Goal: Transaction & Acquisition: Purchase product/service

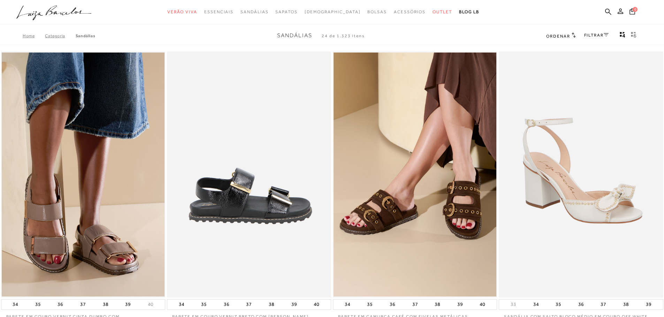
drag, startPoint x: 0, startPoint y: 0, endPoint x: 311, endPoint y: 148, distance: 344.6
click at [311, 148] on img at bounding box center [249, 175] width 163 height 246
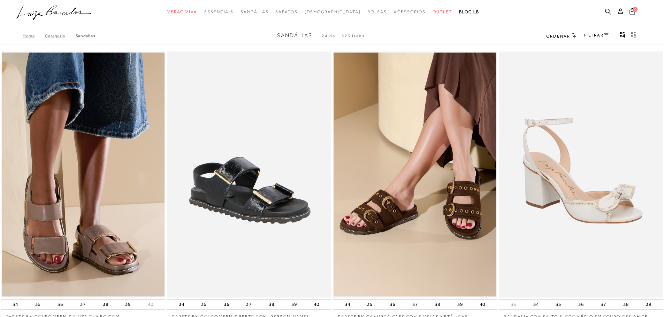
click at [608, 12] on icon at bounding box center [608, 11] width 6 height 7
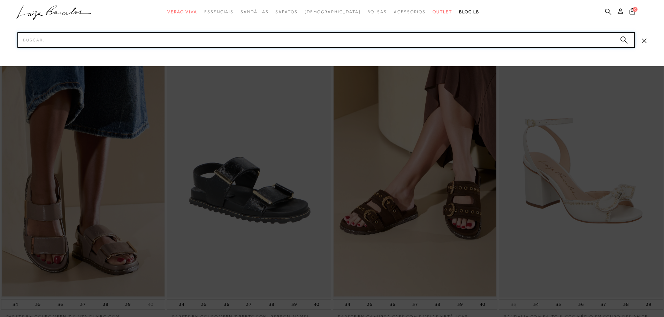
click at [560, 42] on input "Pesquisar" at bounding box center [325, 39] width 617 height 15
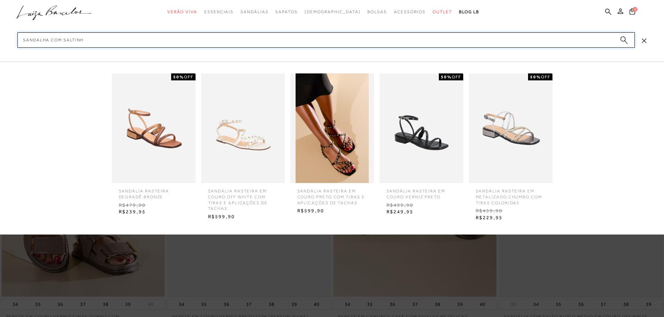
type input "sandalha com saltinho"
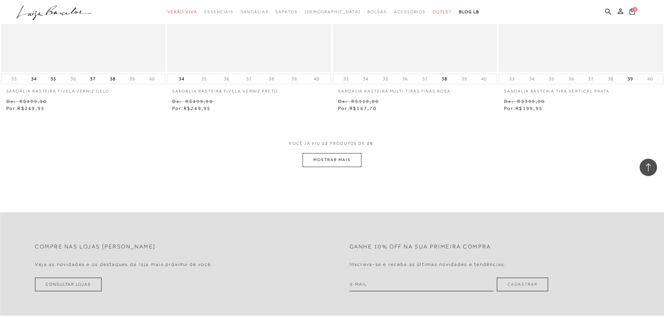
scroll to position [864, 0]
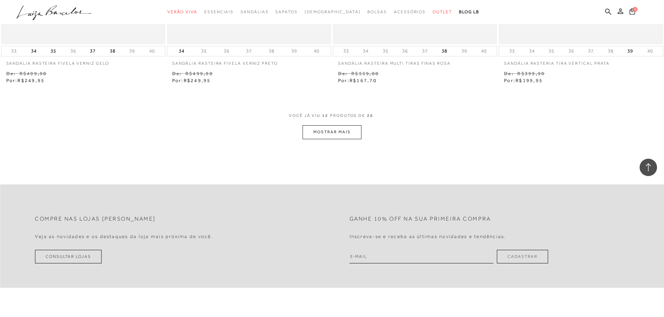
click at [334, 133] on button "MOSTRAR MAIS" at bounding box center [331, 132] width 59 height 14
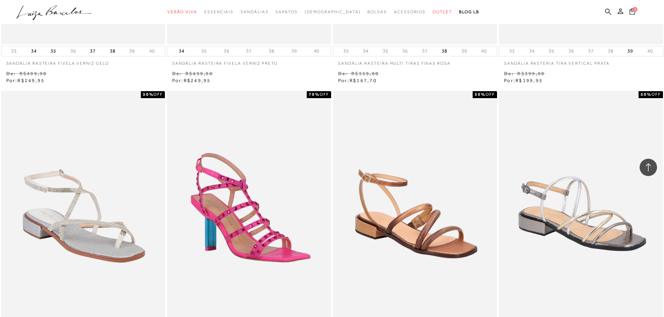
click at [604, 10] on ul ".a{fill-rule:evenodd;} Verão Viva Em alta Favoritos das Influenciadoras Apostas…" at bounding box center [326, 12] width 620 height 13
click at [613, 9] on ul ".a{fill-rule:evenodd;} Verão Viva Em alta Favoritos das Influenciadoras Apostas…" at bounding box center [326, 12] width 620 height 13
click at [607, 10] on icon at bounding box center [608, 11] width 6 height 7
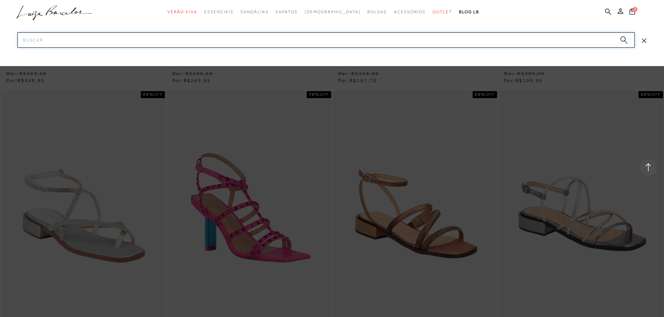
click at [577, 37] on input "Pesquisar" at bounding box center [325, 39] width 617 height 15
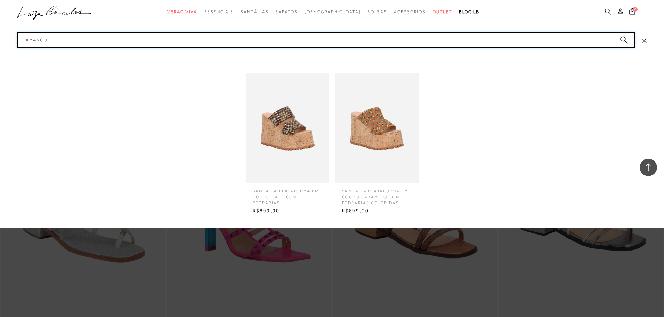
type input "tamanco"
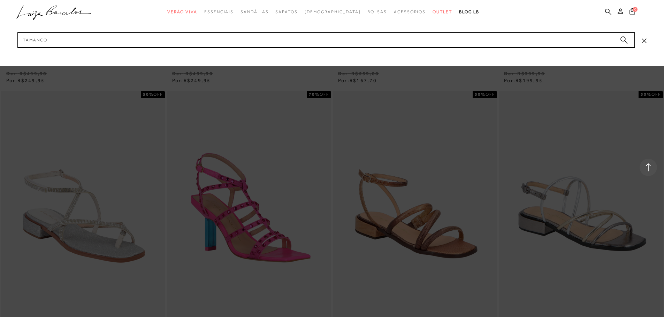
click at [620, 42] on icon "submit" at bounding box center [624, 40] width 8 height 8
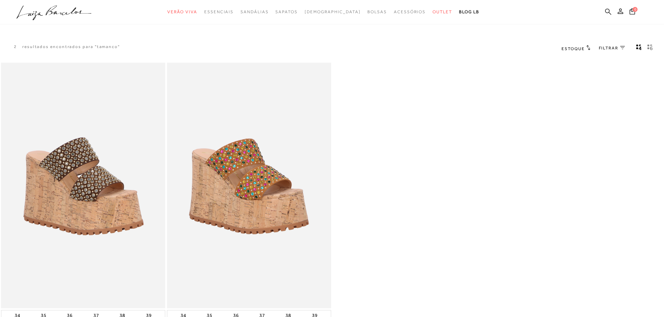
click at [605, 8] on link at bounding box center [608, 12] width 6 height 9
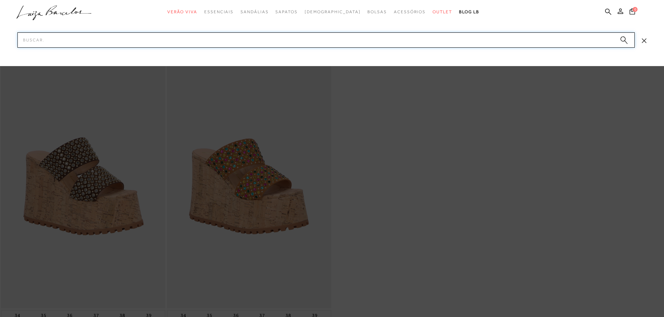
click at [531, 40] on input "Pesquisar" at bounding box center [325, 39] width 617 height 15
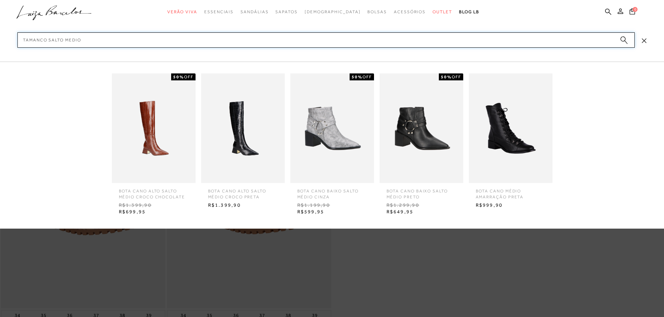
type input "tamanco salto medio"
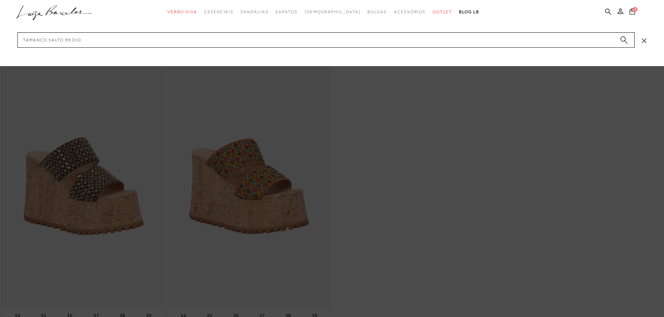
click at [624, 43] on icon "submit" at bounding box center [624, 40] width 8 height 8
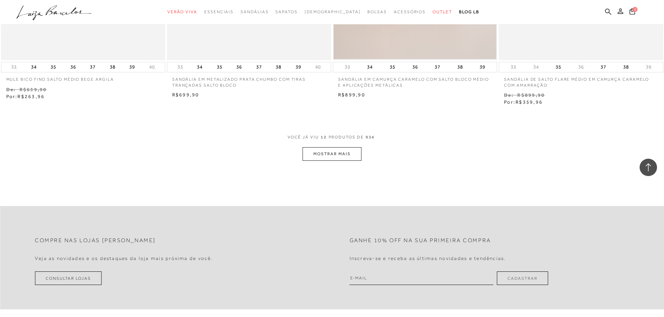
scroll to position [873, 0]
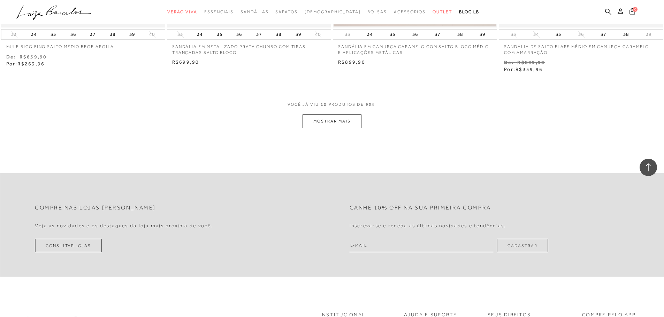
click at [338, 126] on button "MOSTRAR MAIS" at bounding box center [331, 122] width 59 height 14
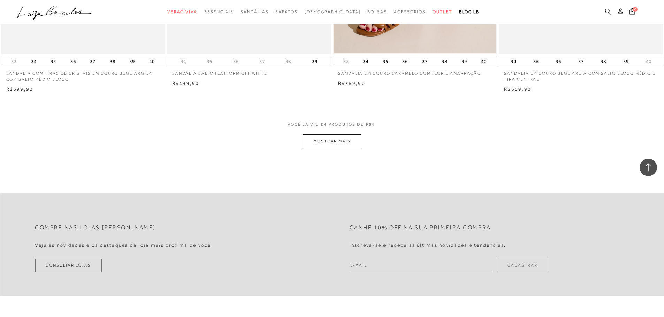
scroll to position [1746, 0]
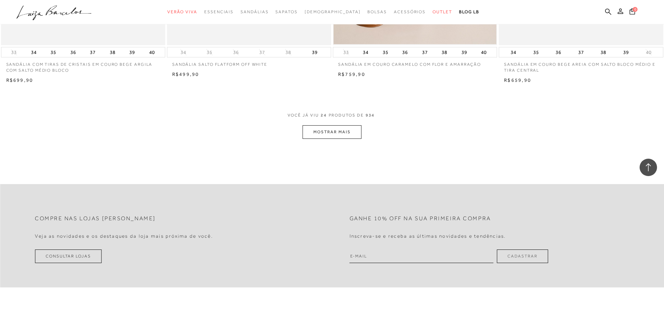
click at [342, 135] on button "MOSTRAR MAIS" at bounding box center [331, 132] width 59 height 14
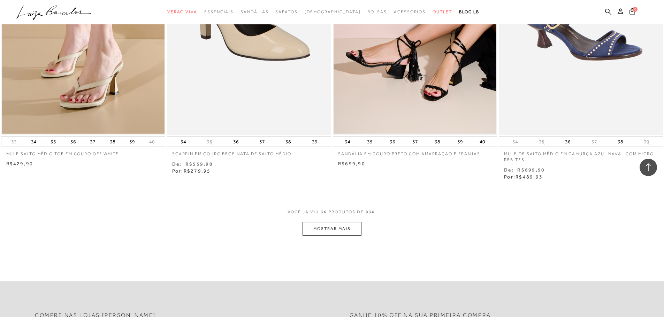
scroll to position [2473, 0]
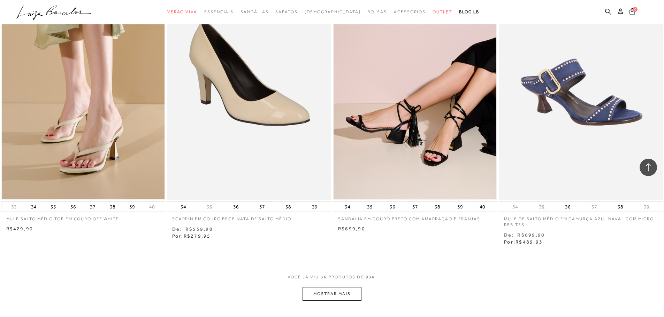
click at [331, 295] on button "MOSTRAR MAIS" at bounding box center [331, 294] width 59 height 14
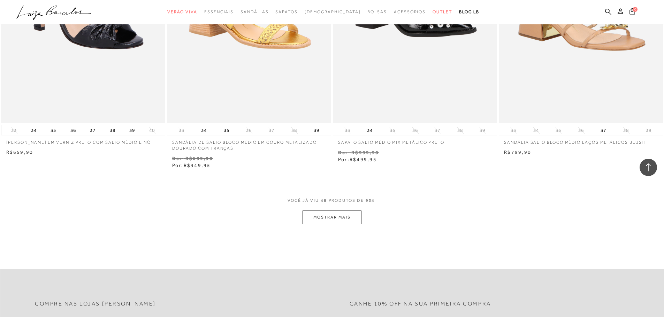
scroll to position [3500, 0]
